Goal: Task Accomplishment & Management: Manage account settings

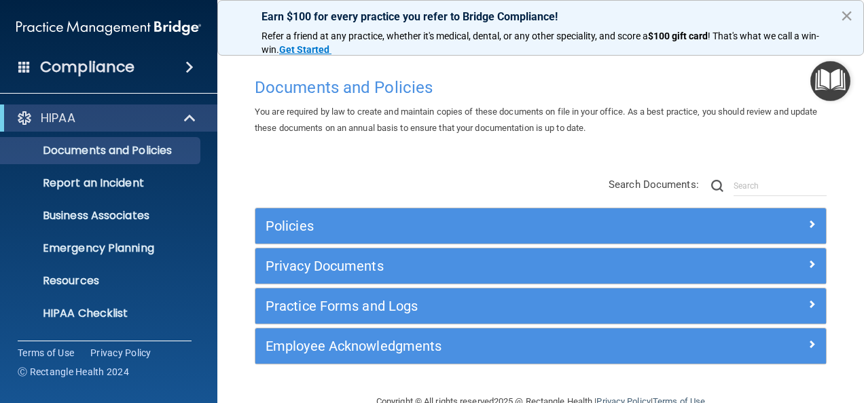
click at [845, 12] on button "×" at bounding box center [846, 16] width 13 height 22
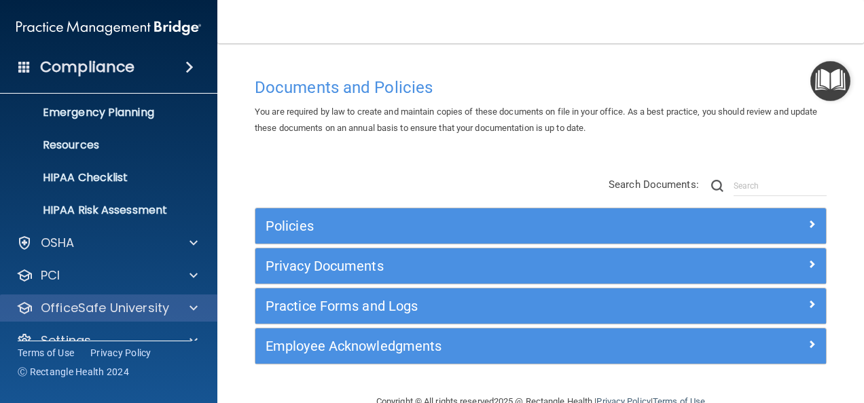
scroll to position [160, 0]
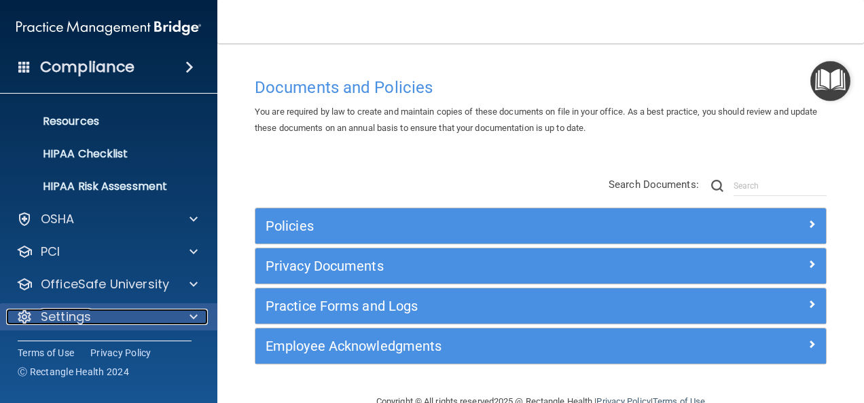
click at [82, 309] on p "Settings" at bounding box center [66, 317] width 50 height 16
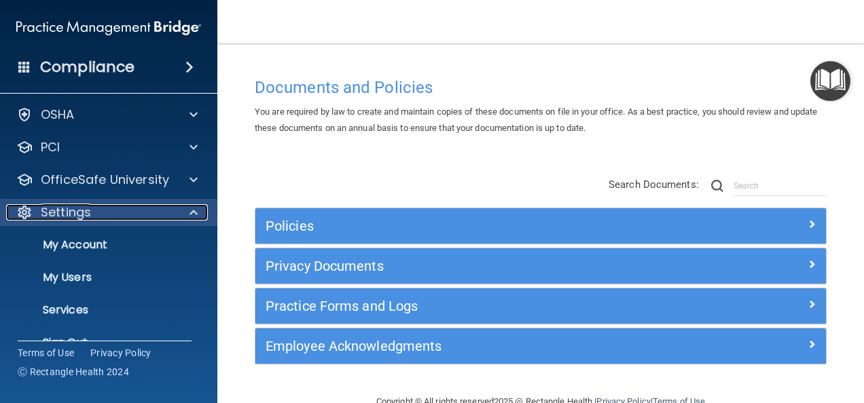
scroll to position [290, 0]
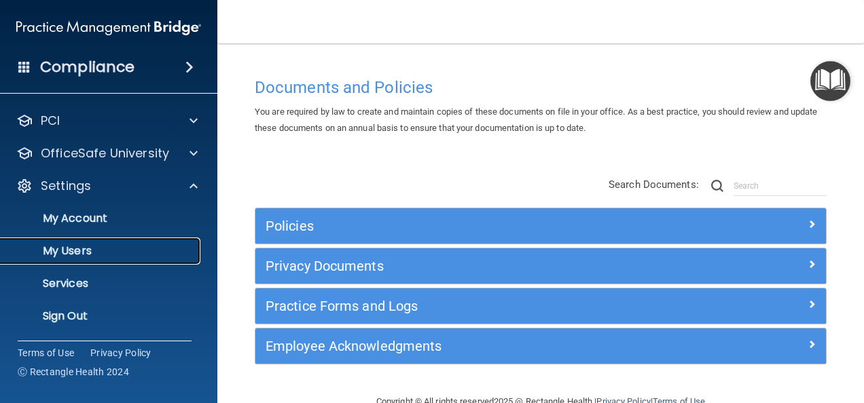
click at [77, 255] on p "My Users" at bounding box center [101, 252] width 185 height 14
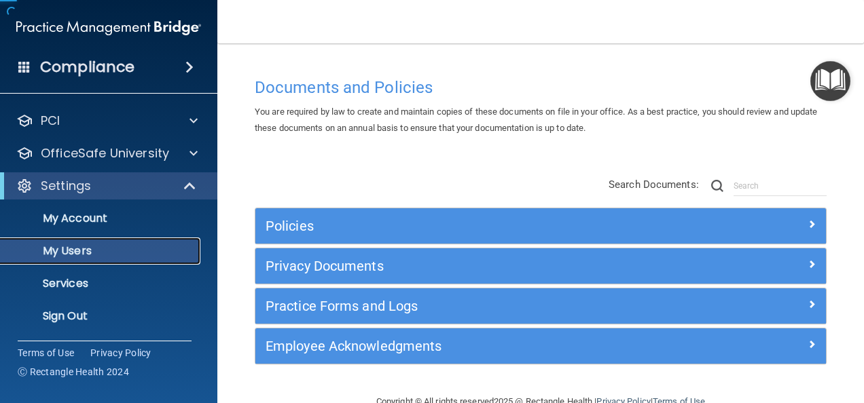
scroll to position [62, 0]
select select "20"
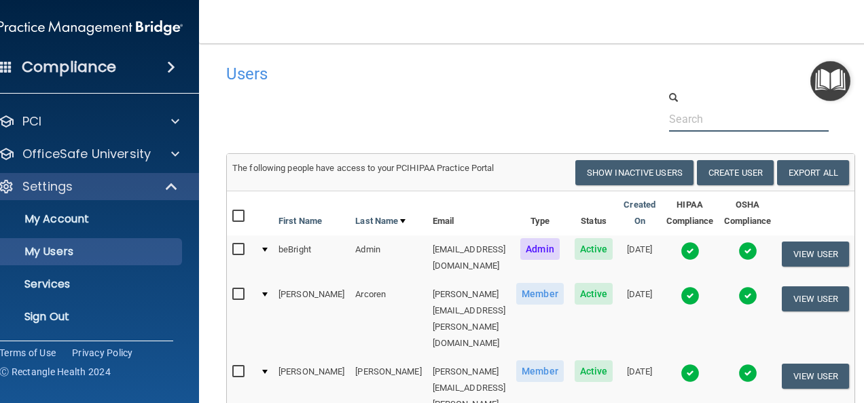
click at [686, 128] on input "text" at bounding box center [749, 119] width 160 height 25
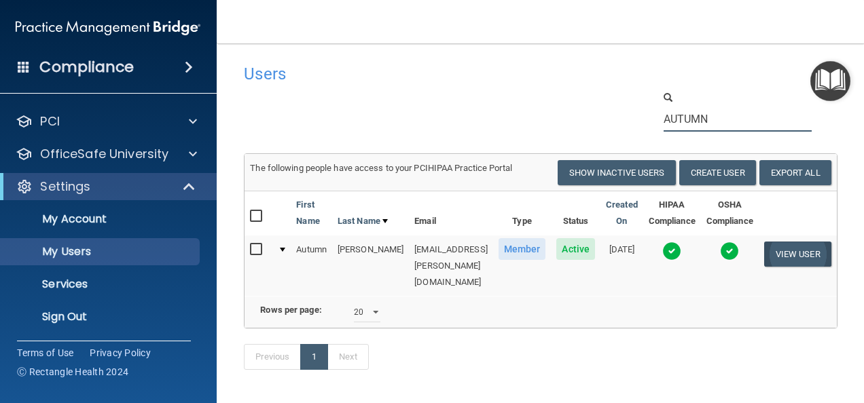
type input "AUTUMN"
click at [803, 258] on button "View User" at bounding box center [797, 254] width 67 height 25
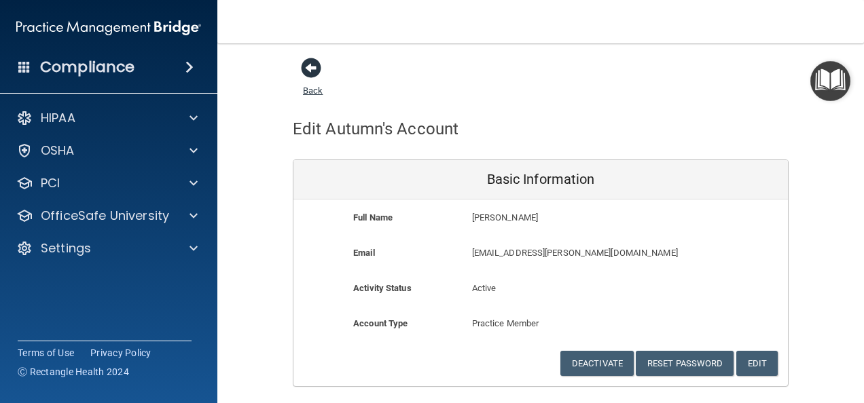
click at [302, 68] on span at bounding box center [311, 68] width 20 height 20
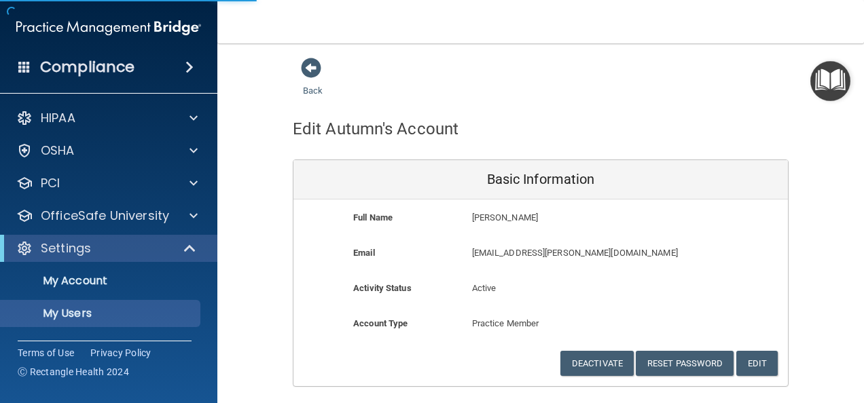
select select "20"
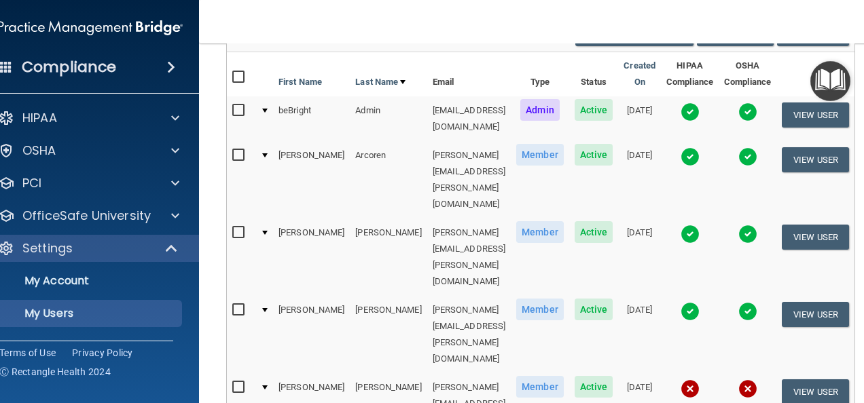
scroll to position [204, 0]
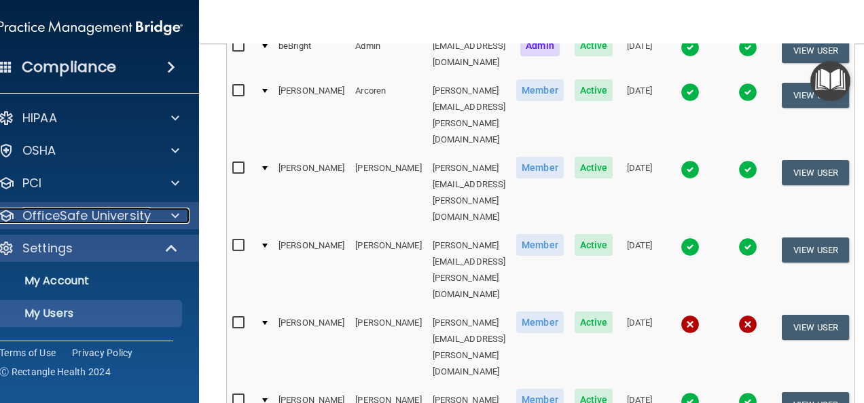
click at [106, 215] on p "OfficeSafe University" at bounding box center [86, 216] width 128 height 16
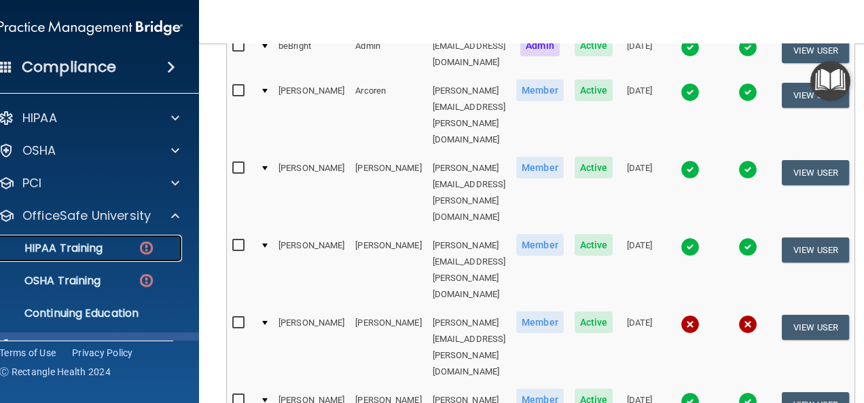
click at [88, 247] on div "HIPAA Training" at bounding box center [82, 249] width 185 height 14
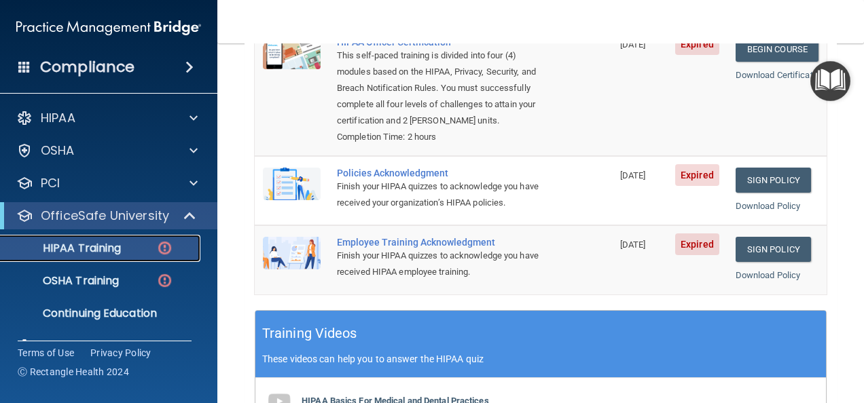
scroll to position [162, 0]
